Goal: Task Accomplishment & Management: Manage account settings

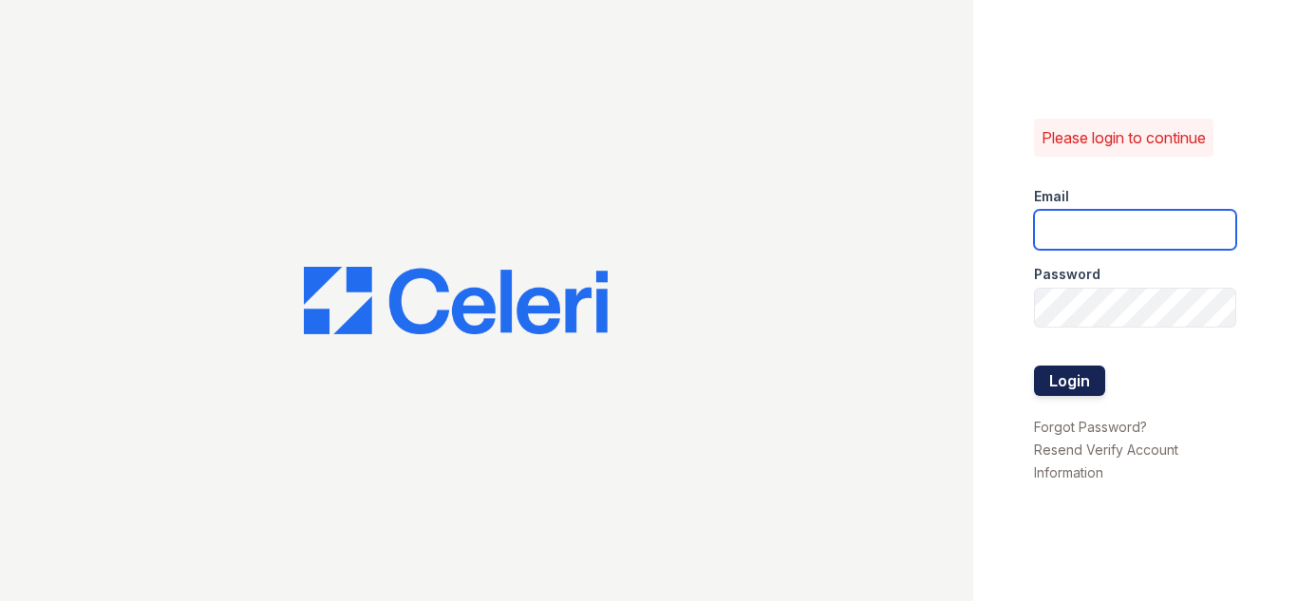
type input "[DOMAIN_NAME][EMAIL_ADDRESS][DOMAIN_NAME]"
click at [1066, 372] on button "Login" at bounding box center [1069, 381] width 71 height 30
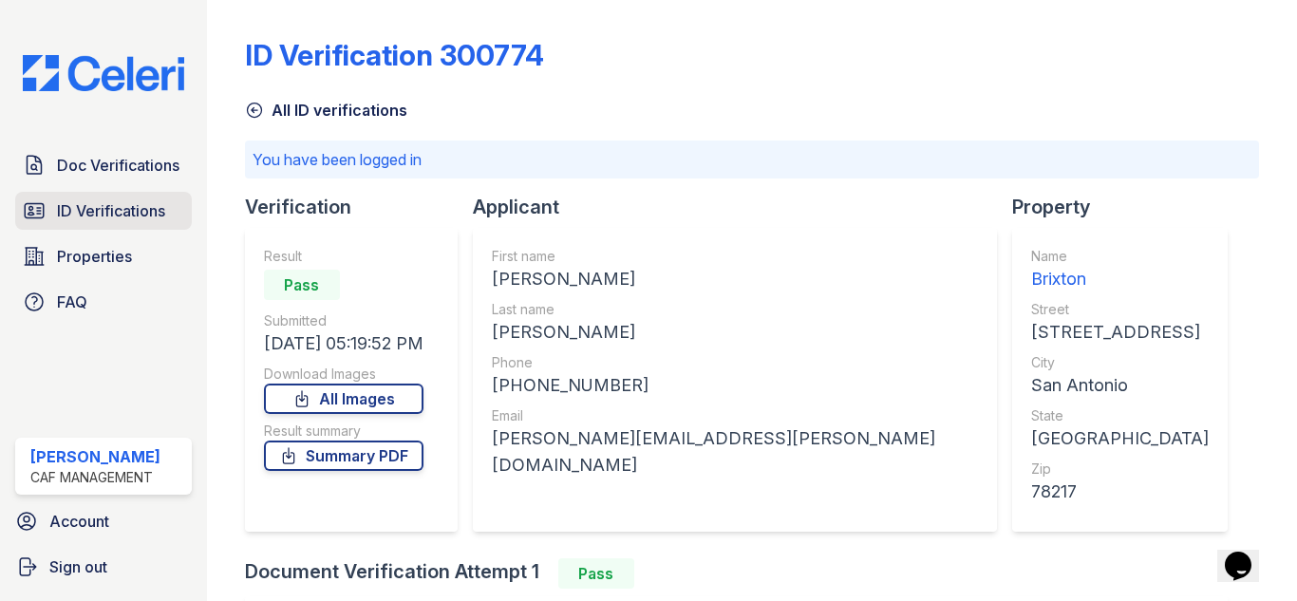
click at [142, 197] on link "ID Verifications" at bounding box center [103, 211] width 177 height 38
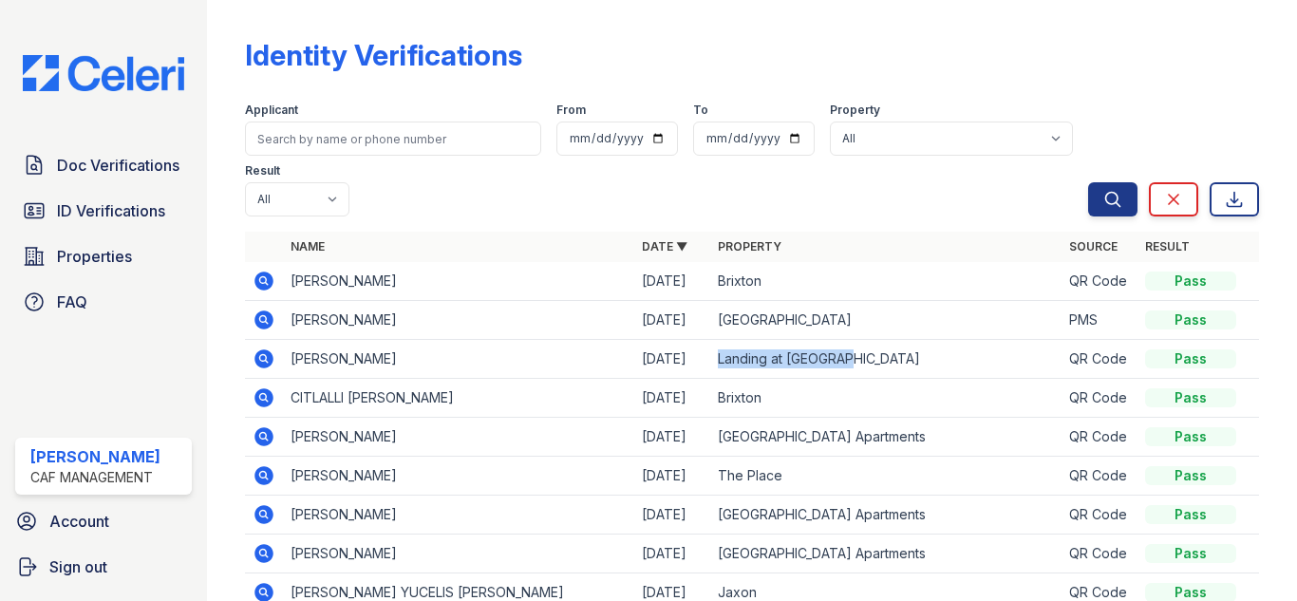
drag, startPoint x: 705, startPoint y: 360, endPoint x: 851, endPoint y: 360, distance: 146.3
click at [851, 360] on td "Landing at [GEOGRAPHIC_DATA]" at bounding box center [885, 359] width 351 height 39
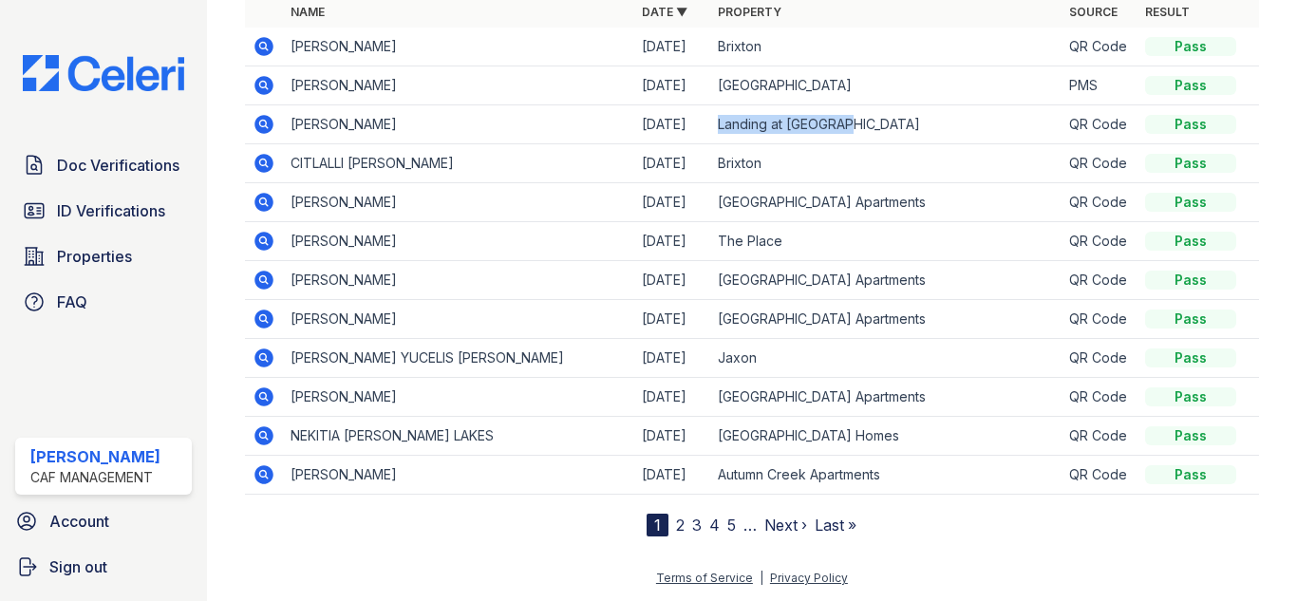
scroll to position [140, 0]
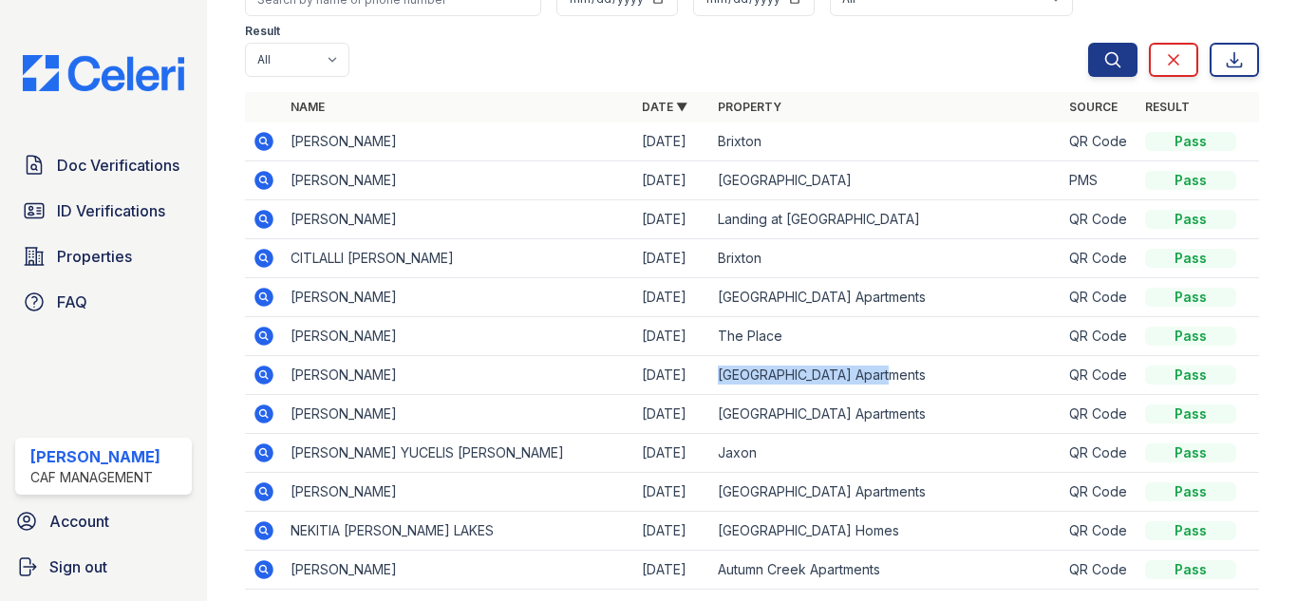
drag, startPoint x: 876, startPoint y: 366, endPoint x: 711, endPoint y: 372, distance: 164.4
click at [711, 372] on td "[GEOGRAPHIC_DATA] Apartments" at bounding box center [885, 375] width 351 height 39
click at [97, 257] on span "Properties" at bounding box center [94, 256] width 75 height 23
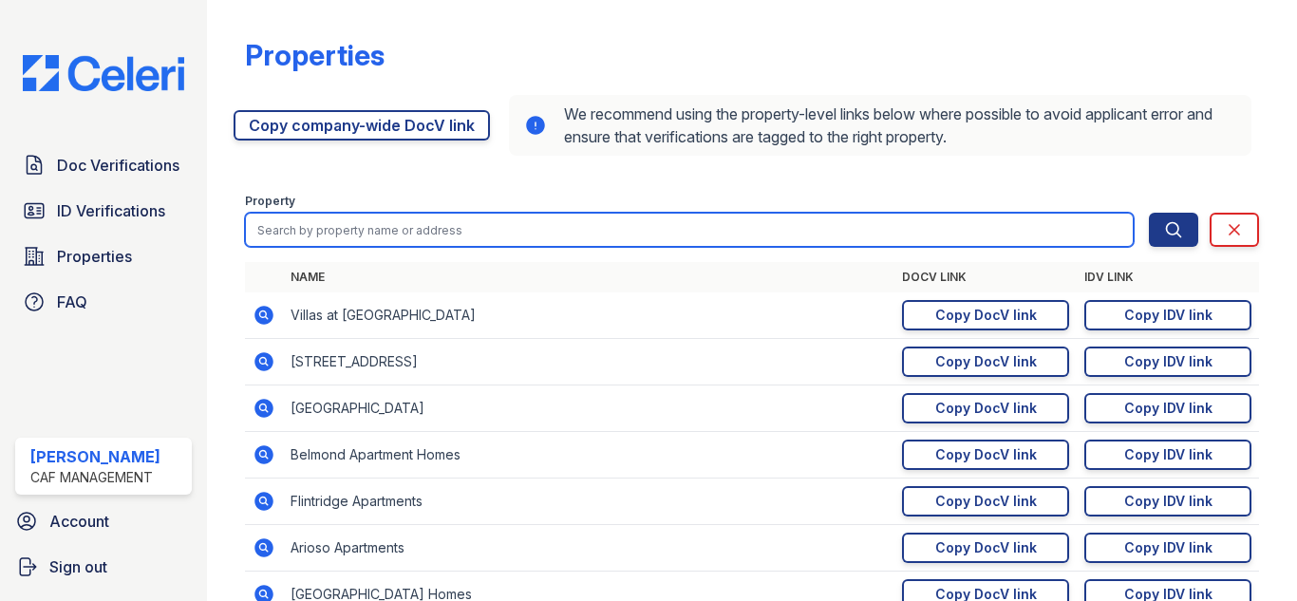
drag, startPoint x: 660, startPoint y: 219, endPoint x: 660, endPoint y: 230, distance: 10.4
click at [661, 223] on input "search" at bounding box center [689, 230] width 889 height 34
type input "sylvan"
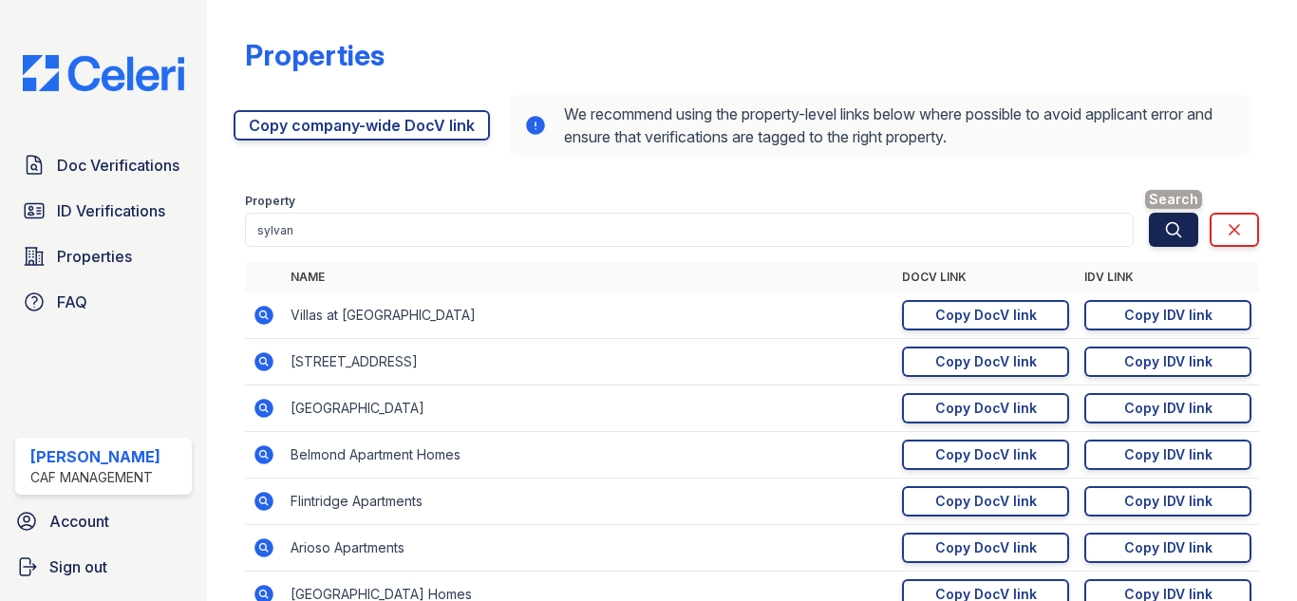
click at [1164, 230] on icon "submit" at bounding box center [1173, 229] width 19 height 19
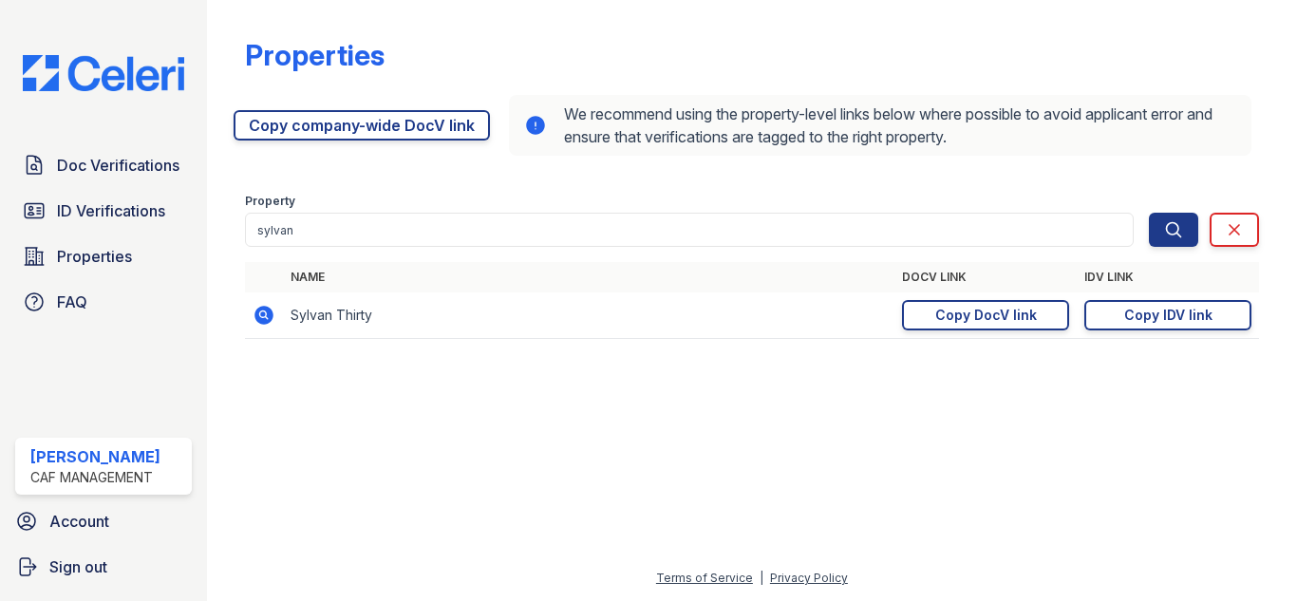
click at [265, 306] on icon at bounding box center [264, 315] width 23 height 23
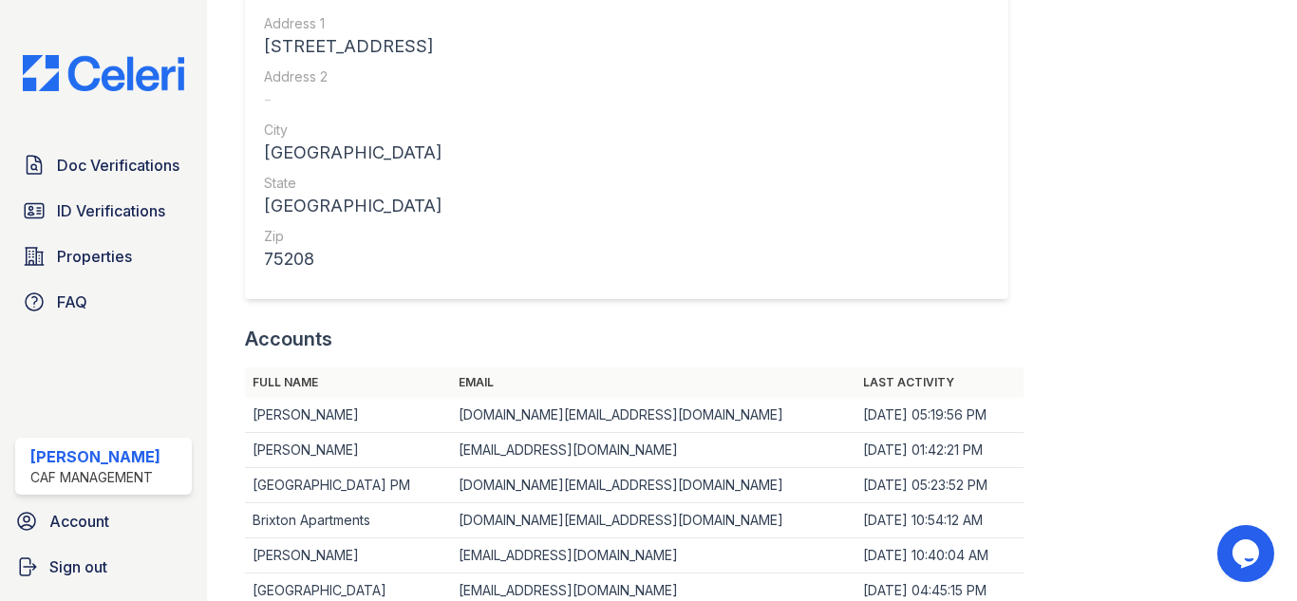
scroll to position [1045, 0]
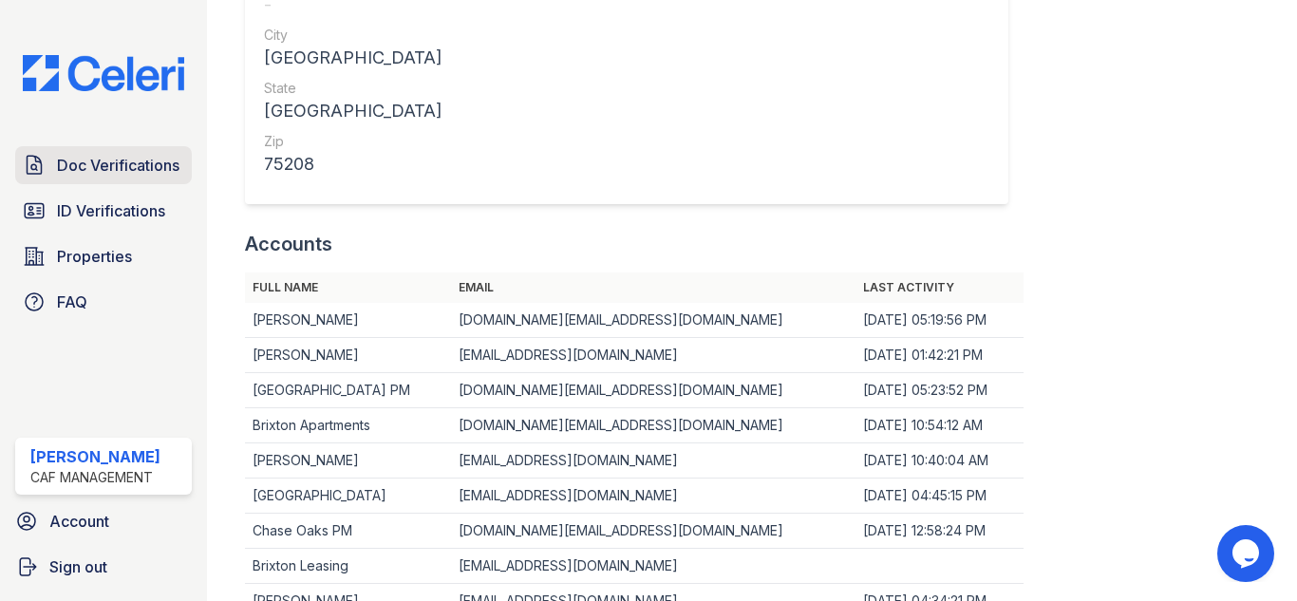
click at [128, 157] on span "Doc Verifications" at bounding box center [118, 165] width 123 height 23
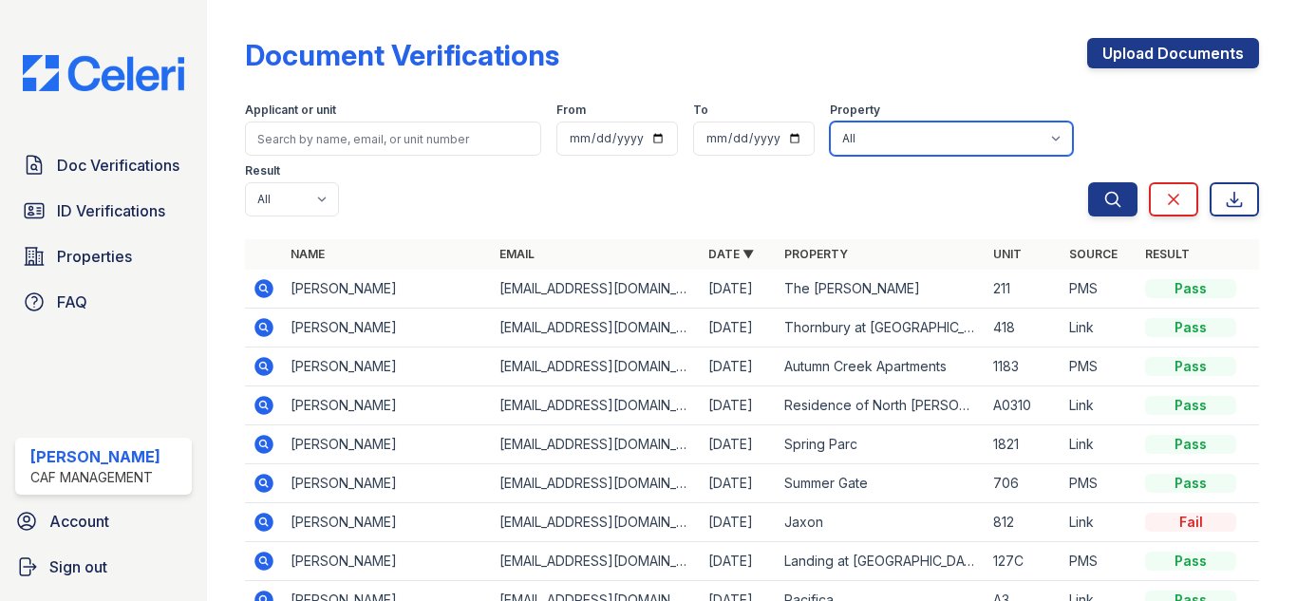
click at [944, 141] on select "All 2929 Wycliff 29 Fifty 4443 Ocean Drive Arioso Apartments Artisan Park Apart…" at bounding box center [951, 139] width 243 height 34
drag, startPoint x: 935, startPoint y: 123, endPoint x: 932, endPoint y: 133, distance: 11.1
click at [932, 133] on div "Property All 2929 Wycliff 29 Fifty 4443 Ocean Drive Arioso Apartments Artisan P…" at bounding box center [951, 129] width 243 height 53
click at [932, 145] on select "All 2929 Wycliff 29 Fifty 4443 Ocean Drive Arioso Apartments Artisan Park Apart…" at bounding box center [951, 139] width 243 height 34
select select "4579"
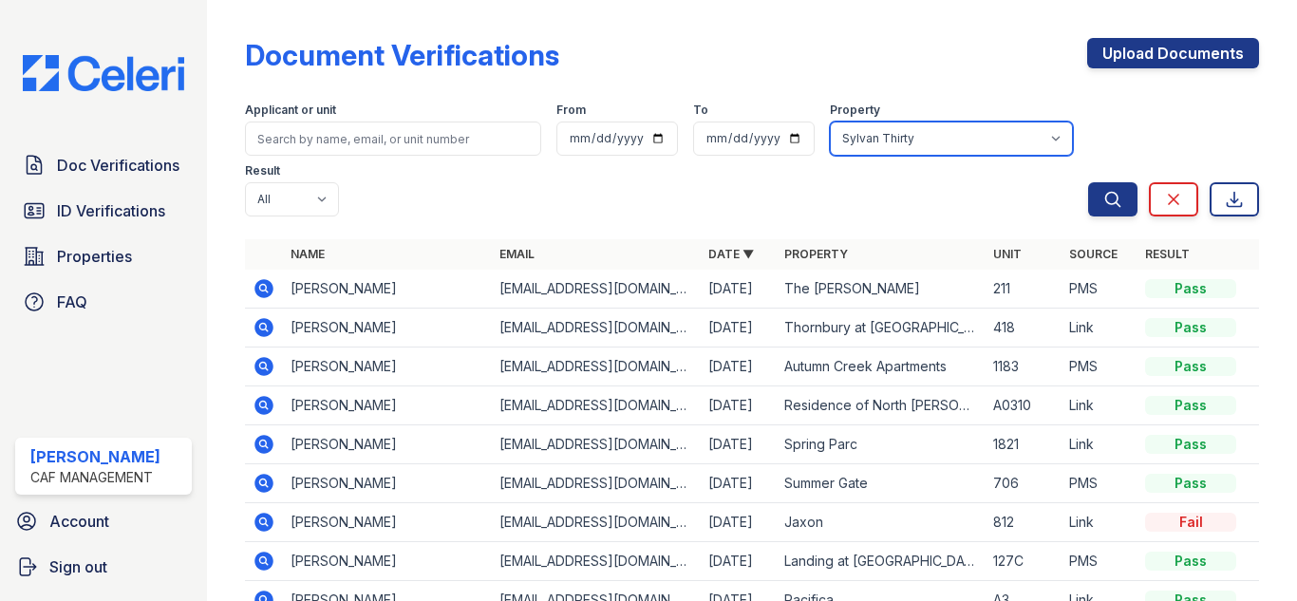
click at [830, 122] on select "All 2929 Wycliff 29 Fifty 4443 Ocean Drive Arioso Apartments Artisan Park Apart…" at bounding box center [951, 139] width 243 height 34
click at [1166, 103] on div "Search Clear Export" at bounding box center [1173, 156] width 171 height 122
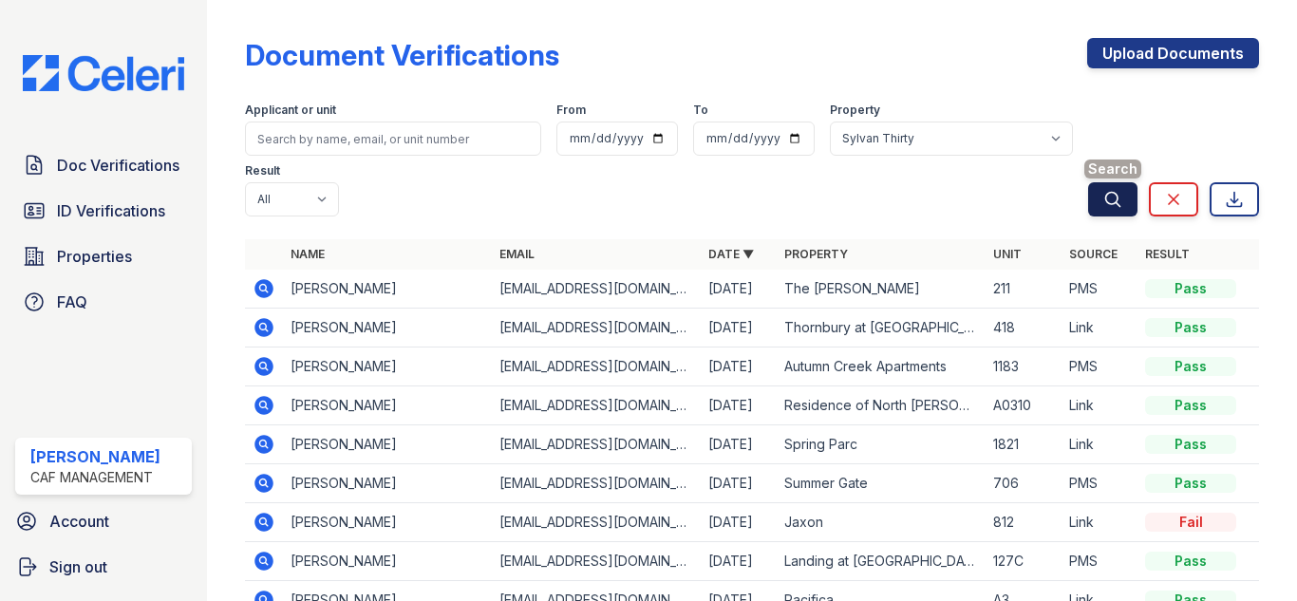
drag, startPoint x: 1109, startPoint y: 207, endPoint x: 1089, endPoint y: 202, distance: 20.5
click at [1107, 207] on button "Search" at bounding box center [1112, 199] width 49 height 34
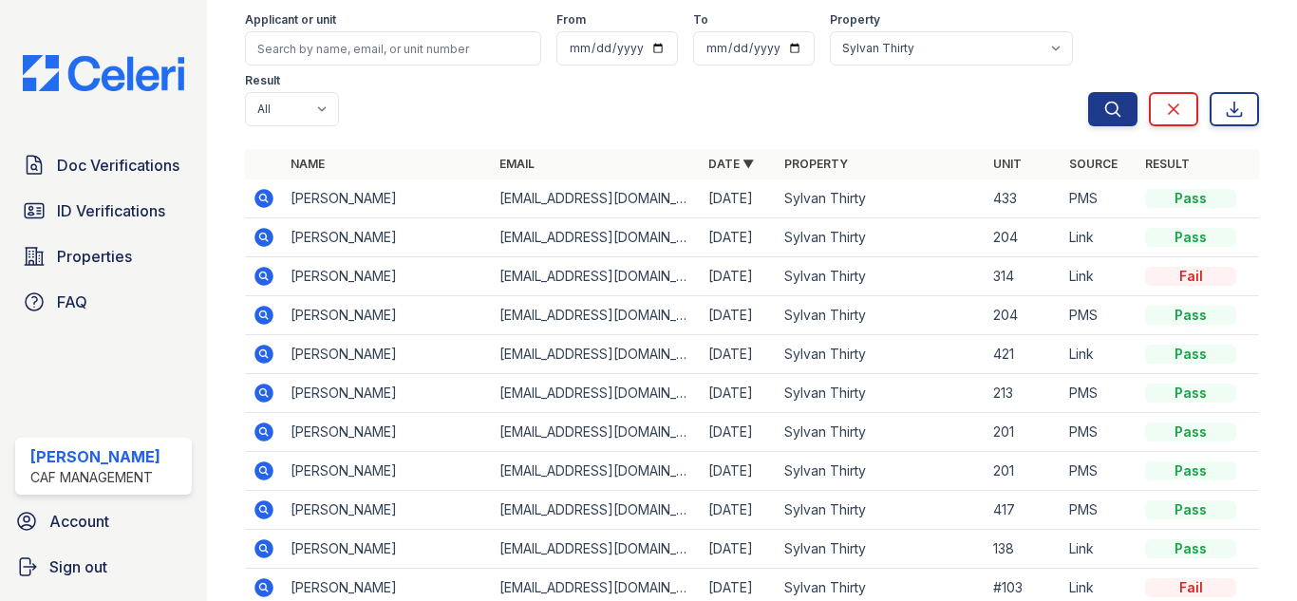
scroll to position [95, 0]
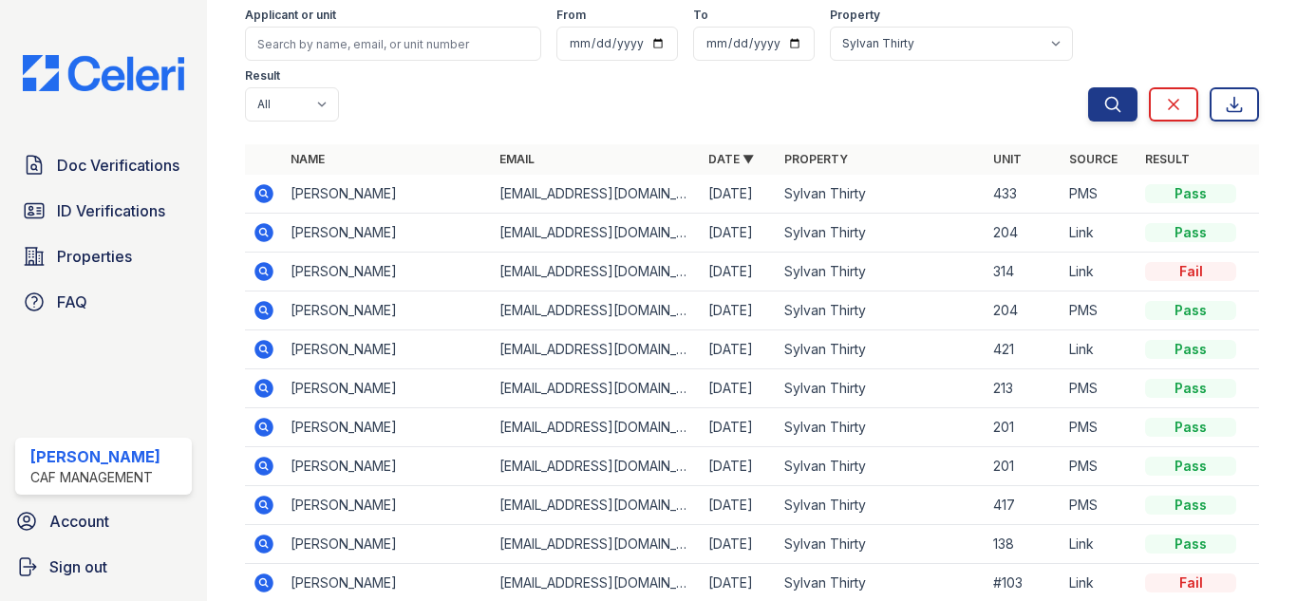
click at [260, 269] on icon at bounding box center [264, 271] width 23 height 23
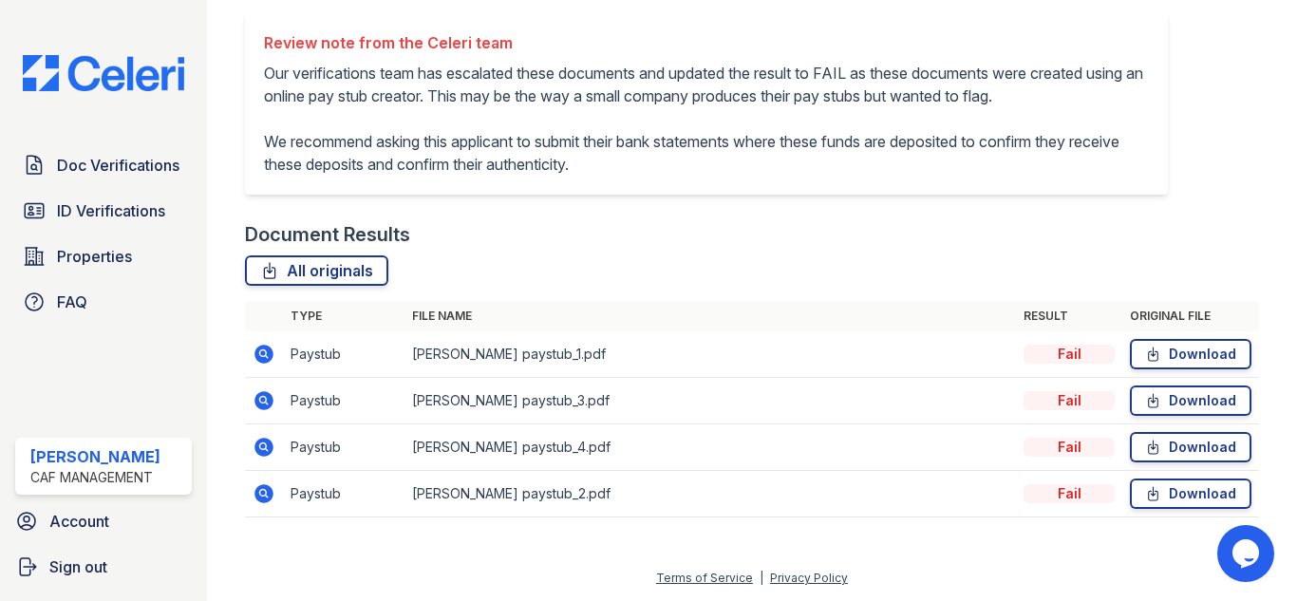
scroll to position [478, 0]
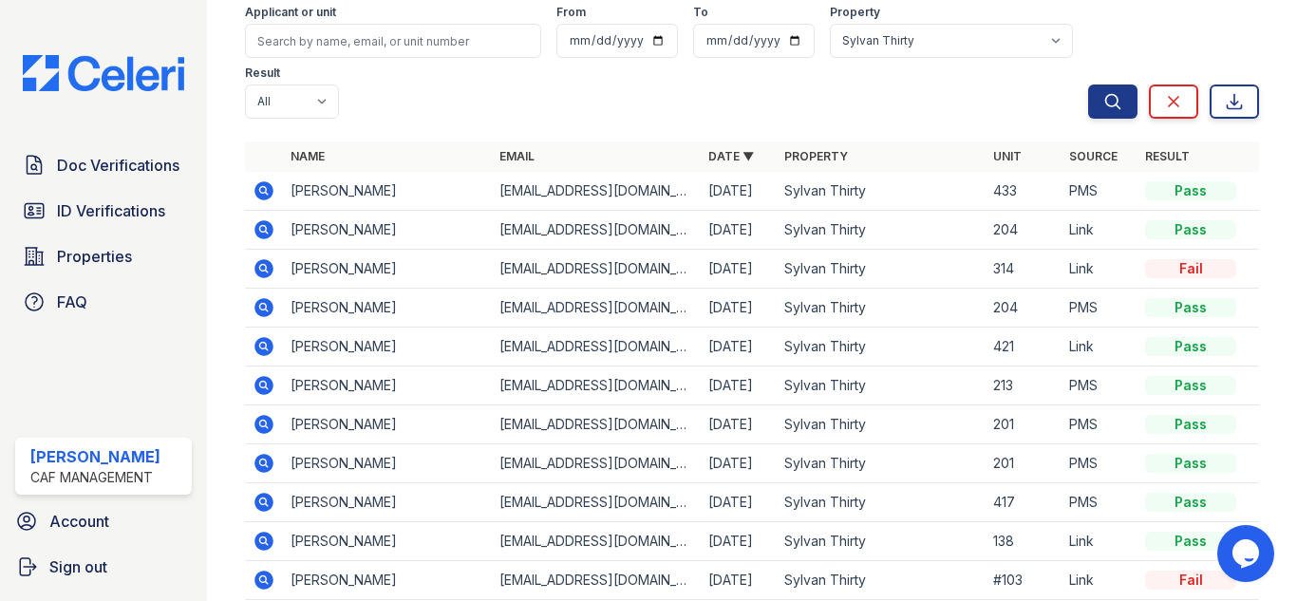
scroll to position [242, 0]
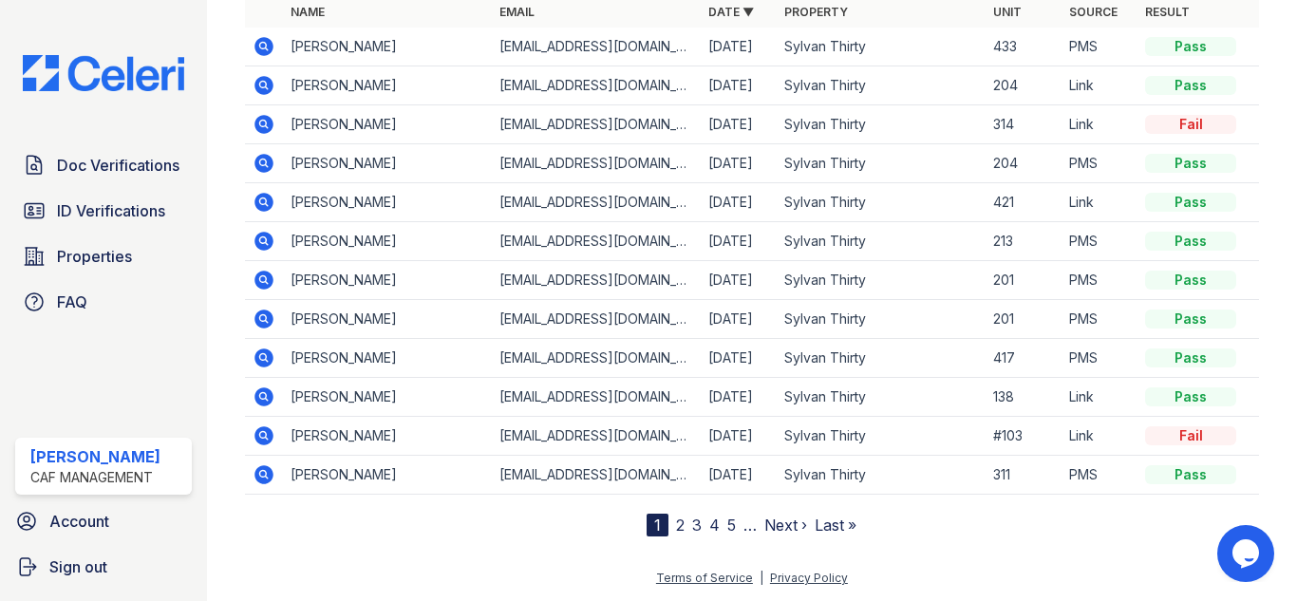
click at [255, 430] on icon at bounding box center [264, 436] width 23 height 23
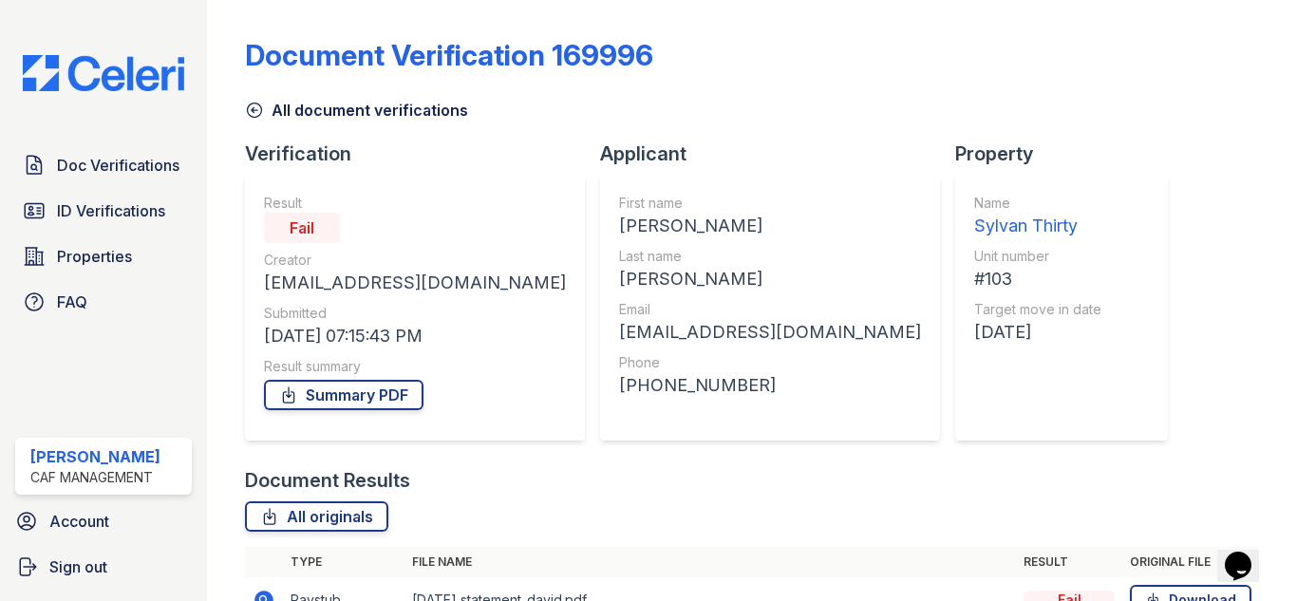
scroll to position [246, 0]
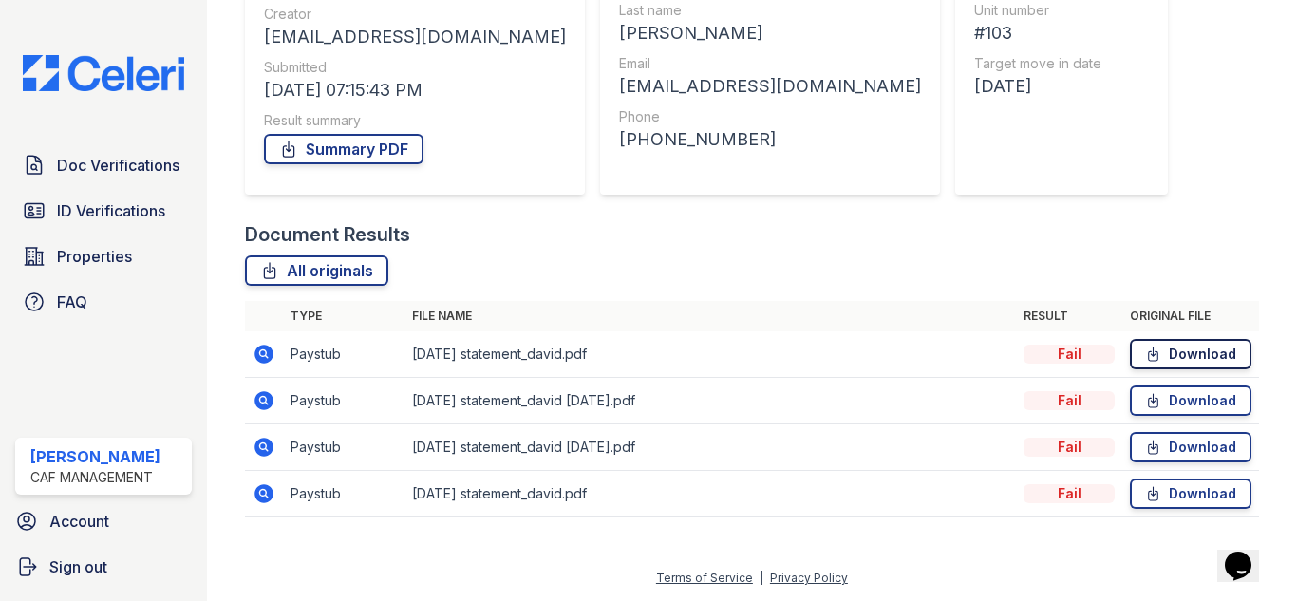
click at [1199, 360] on link "Download" at bounding box center [1191, 354] width 122 height 30
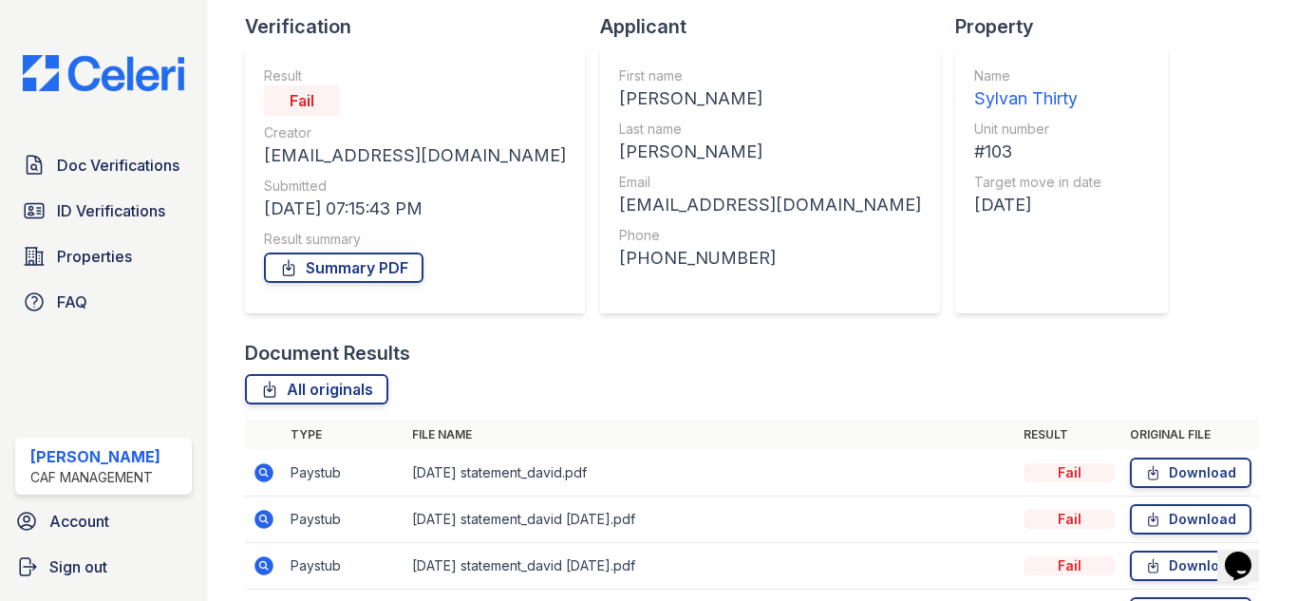
scroll to position [0, 0]
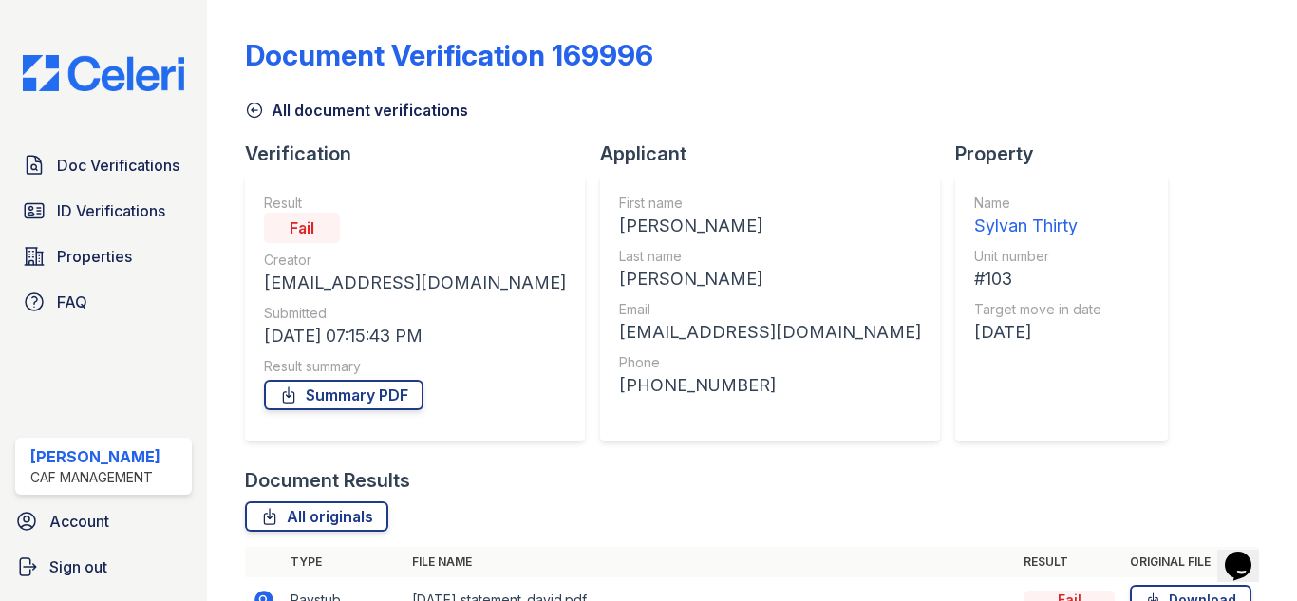
click at [95, 139] on div "Doc Verifications ID Verifications Properties FAQ [PERSON_NAME] CAF Management …" at bounding box center [103, 300] width 207 height 601
click at [96, 154] on span "Doc Verifications" at bounding box center [118, 165] width 123 height 23
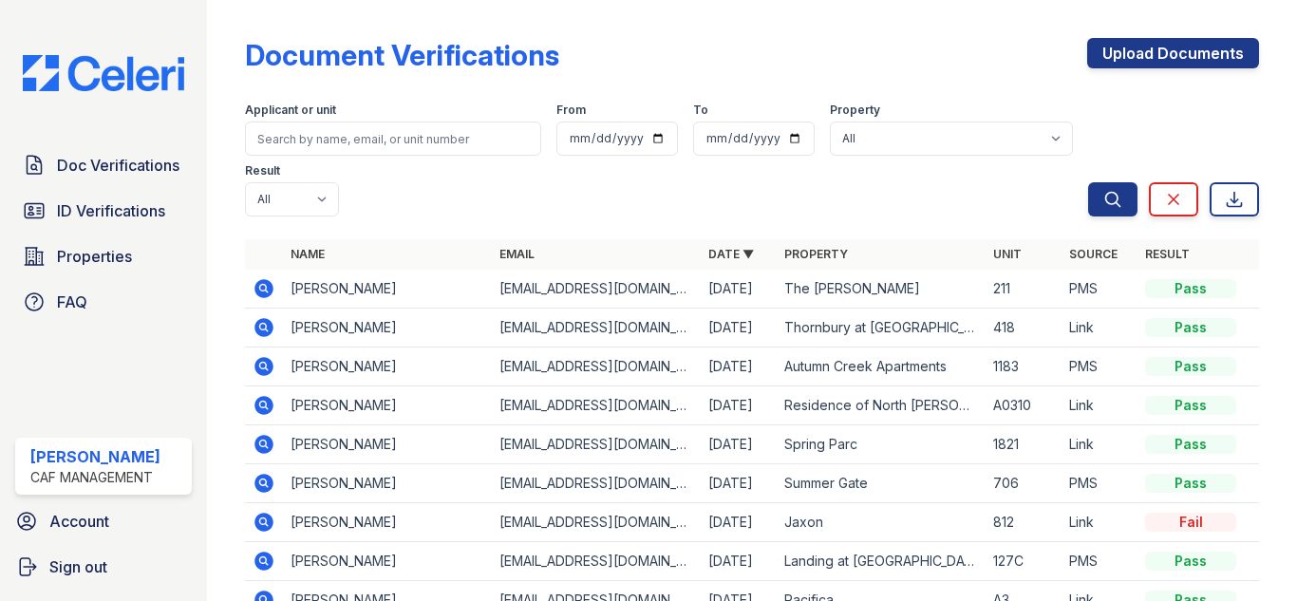
drag, startPoint x: 867, startPoint y: 285, endPoint x: 759, endPoint y: 292, distance: 108.5
click at [759, 292] on tr "[PERSON_NAME] [EMAIL_ADDRESS][DOMAIN_NAME] [DATE] The [PERSON_NAME] 211 PMS Pass" at bounding box center [752, 289] width 1014 height 39
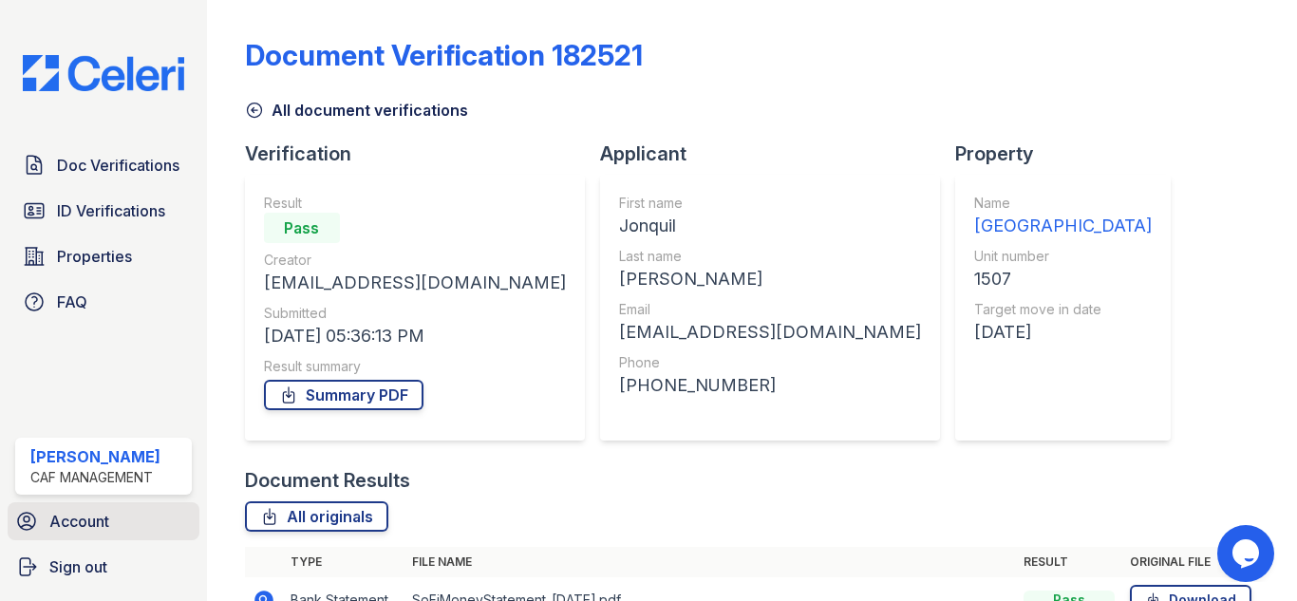
click at [117, 519] on link "Account" at bounding box center [104, 521] width 192 height 38
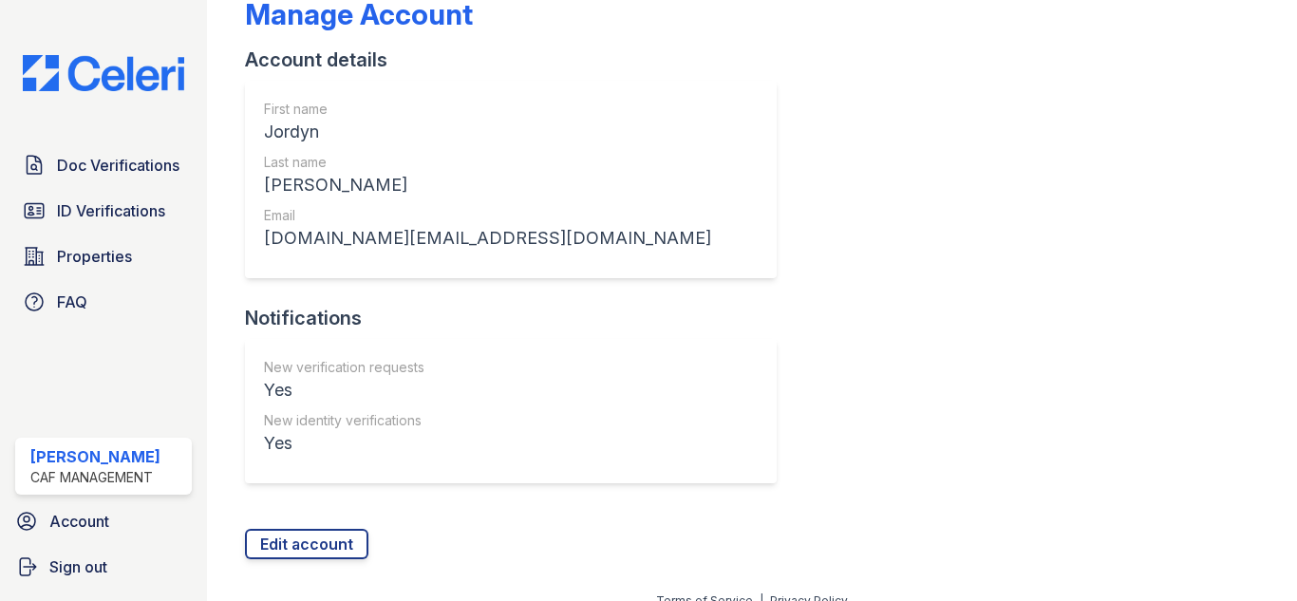
scroll to position [64, 0]
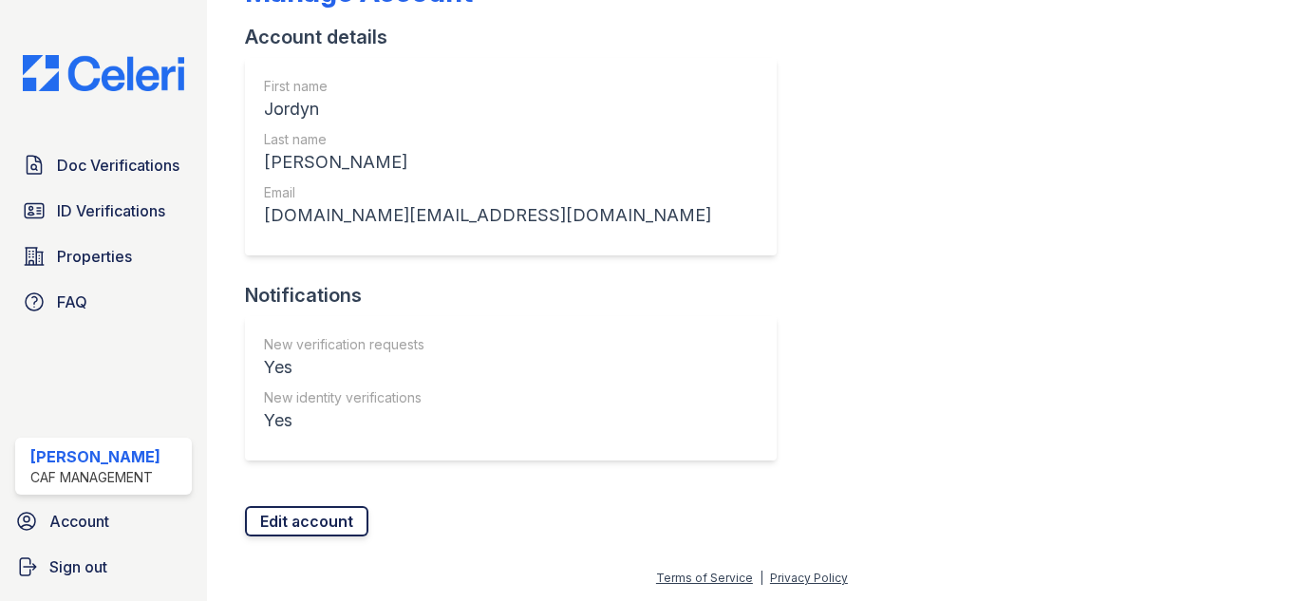
click at [335, 513] on link "Edit account" at bounding box center [306, 521] width 123 height 30
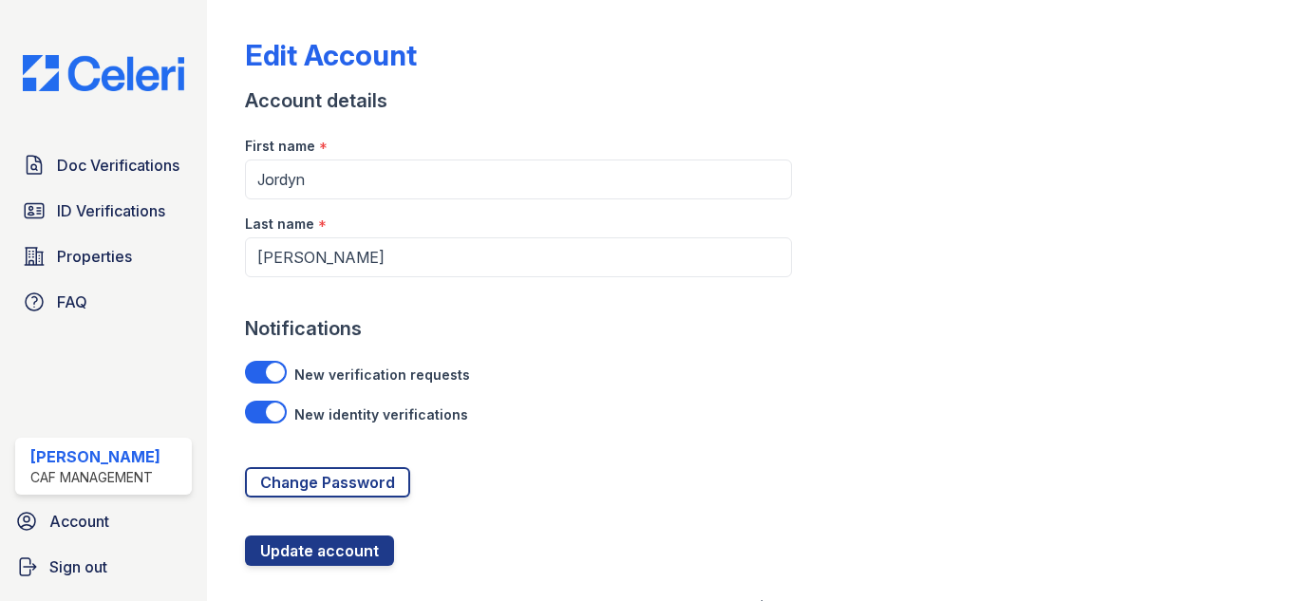
drag, startPoint x: 283, startPoint y: 366, endPoint x: 283, endPoint y: 378, distance: 12.3
click at [283, 367] on div at bounding box center [266, 372] width 42 height 23
click at [270, 367] on input "checkbox" at bounding box center [269, 367] width 1 height 1
checkbox input "false"
click at [277, 406] on div at bounding box center [266, 412] width 42 height 23
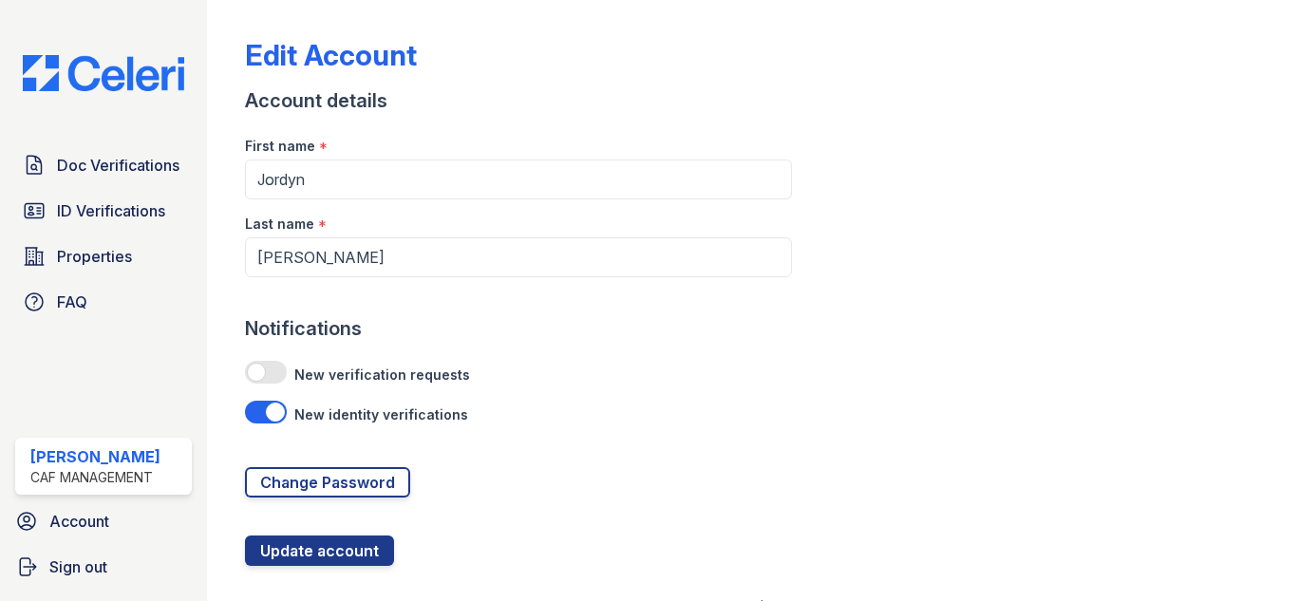
click at [270, 406] on input "checkbox" at bounding box center [269, 406] width 1 height 1
checkbox input "false"
click at [305, 547] on button "Update account" at bounding box center [319, 551] width 149 height 30
